Goal: Find specific page/section: Find specific page/section

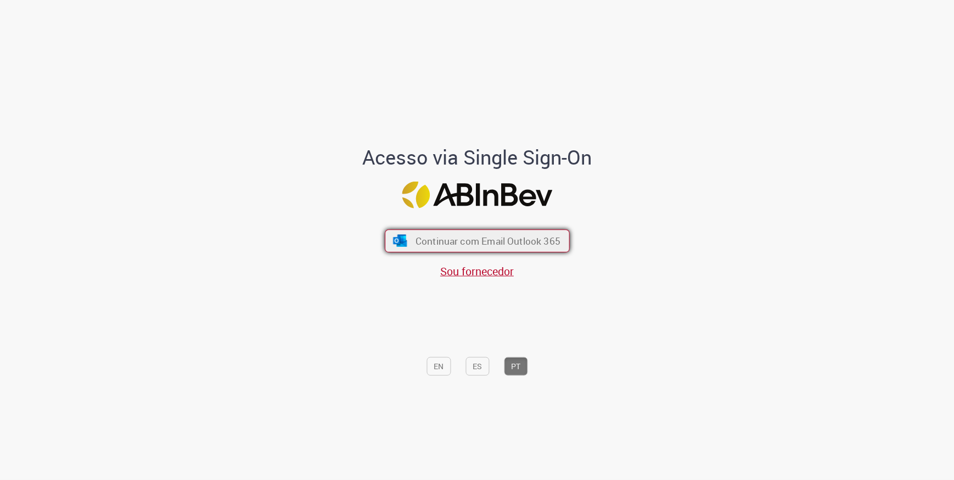
click at [473, 237] on span "Continuar com Email Outlook 365" at bounding box center [487, 240] width 145 height 13
click at [481, 231] on button "Continuar com Email Outlook 365" at bounding box center [477, 240] width 185 height 23
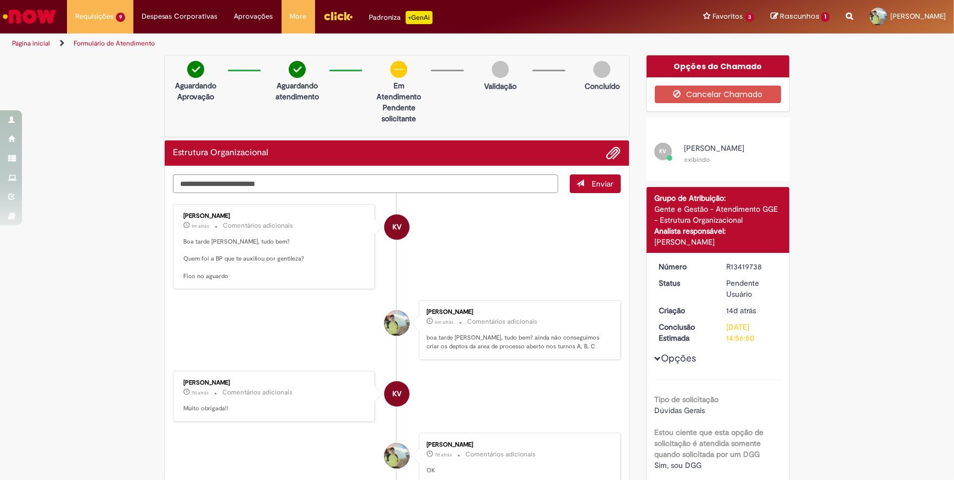
click at [257, 182] on textarea "Digite sua mensagem aqui..." at bounding box center [365, 184] width 385 height 19
type textarea "**********"
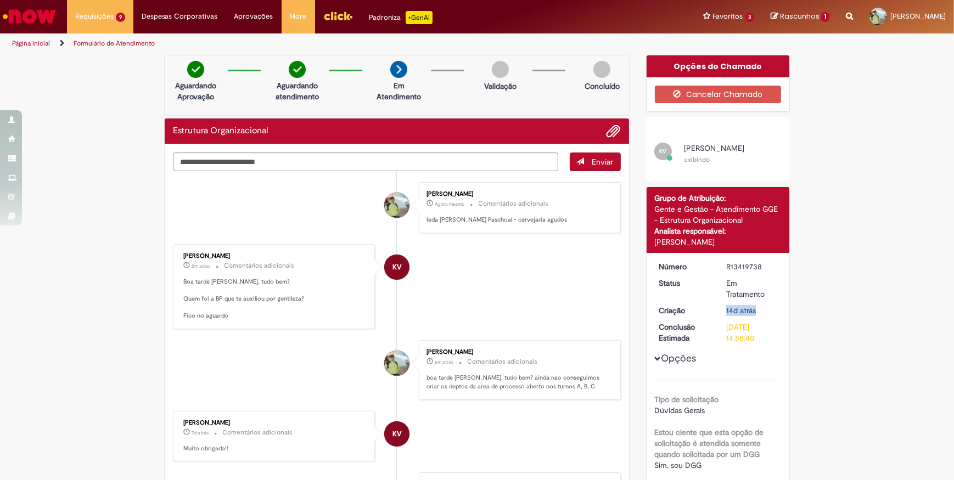
drag, startPoint x: 722, startPoint y: 311, endPoint x: 754, endPoint y: 311, distance: 31.8
click at [754, 311] on dd "14d atrás 14 dias atrás 15/08/2025 09:10:29" at bounding box center [752, 310] width 68 height 11
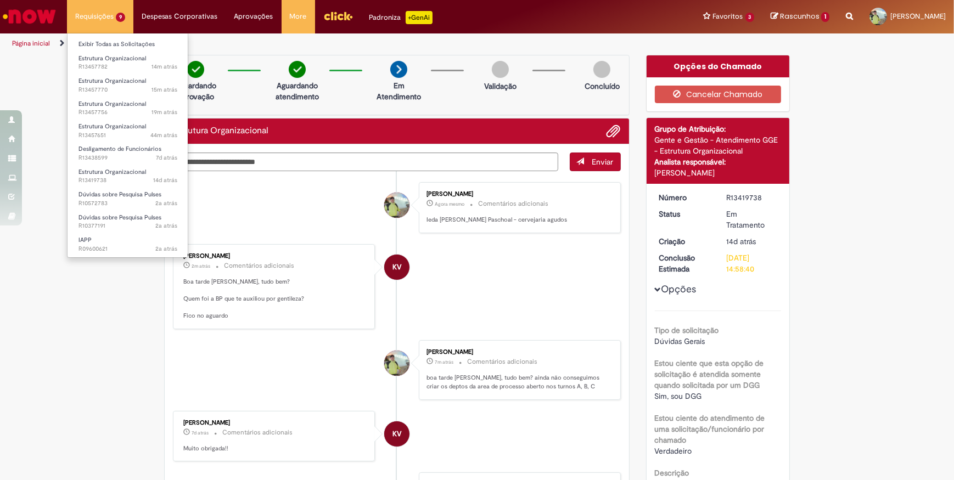
click at [96, 13] on li "Requisições 9 Exibir Todas as Solicitações Estrutura Organizacional 14m atrás 1…" at bounding box center [100, 16] width 66 height 33
click at [99, 55] on span "Estrutura Organizacional" at bounding box center [112, 58] width 68 height 8
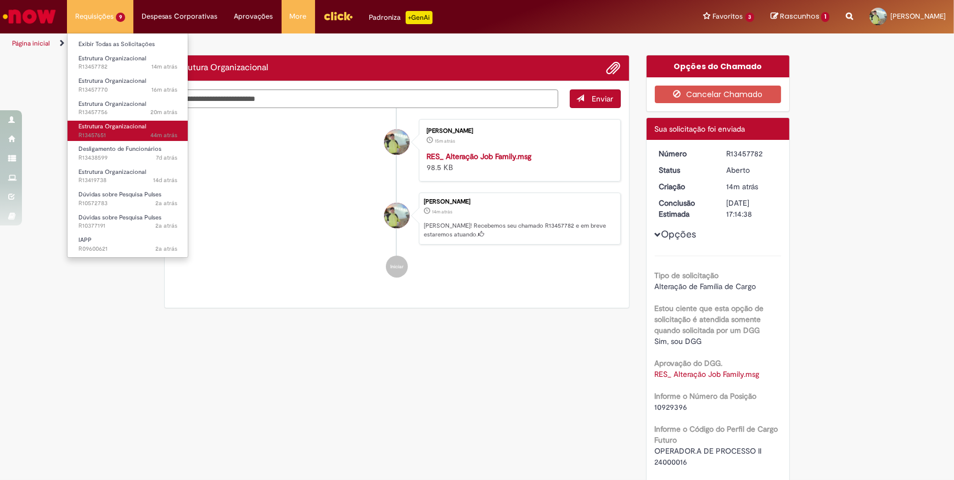
click at [106, 124] on span "Estrutura Organizacional" at bounding box center [112, 126] width 68 height 8
